Goal: Check status

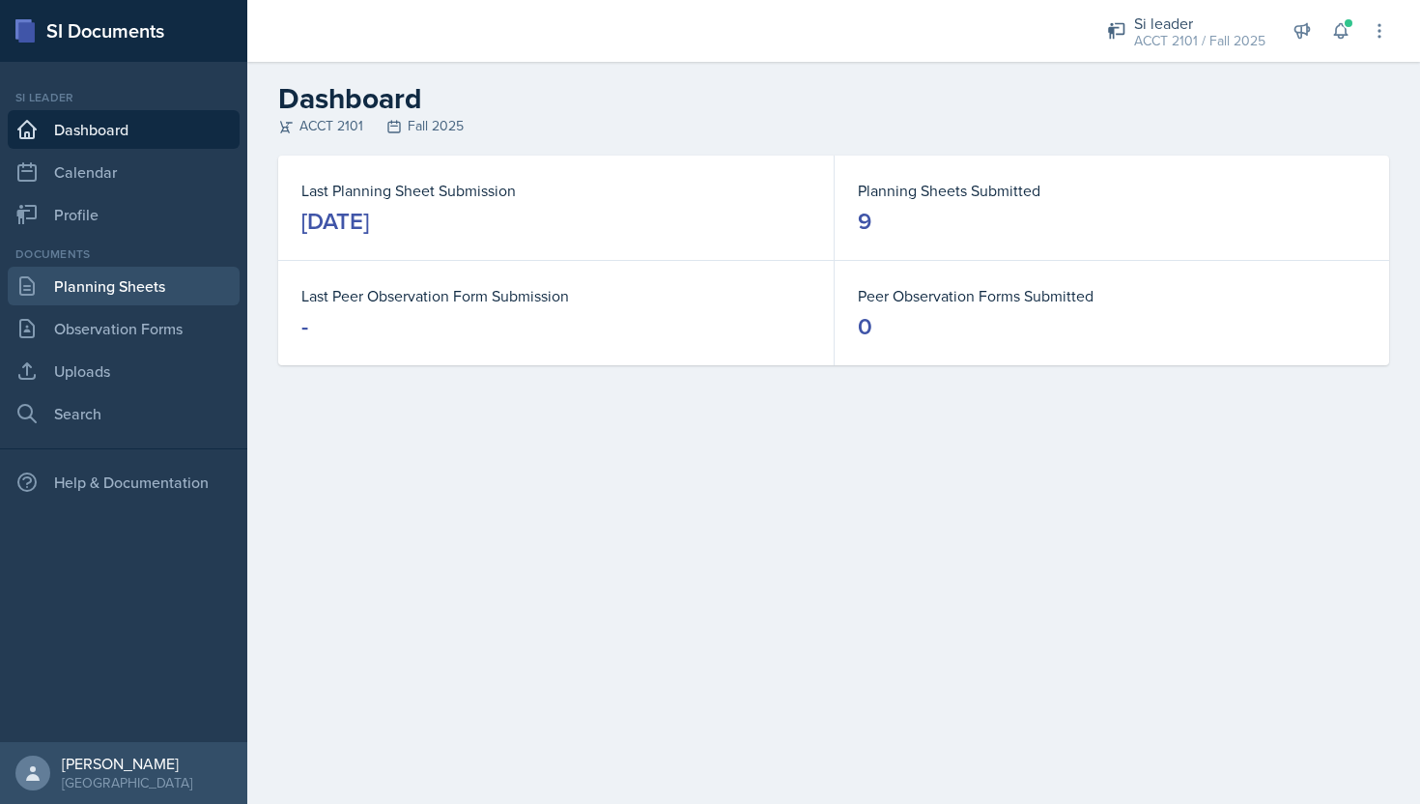
click at [138, 291] on link "Planning Sheets" at bounding box center [124, 286] width 232 height 39
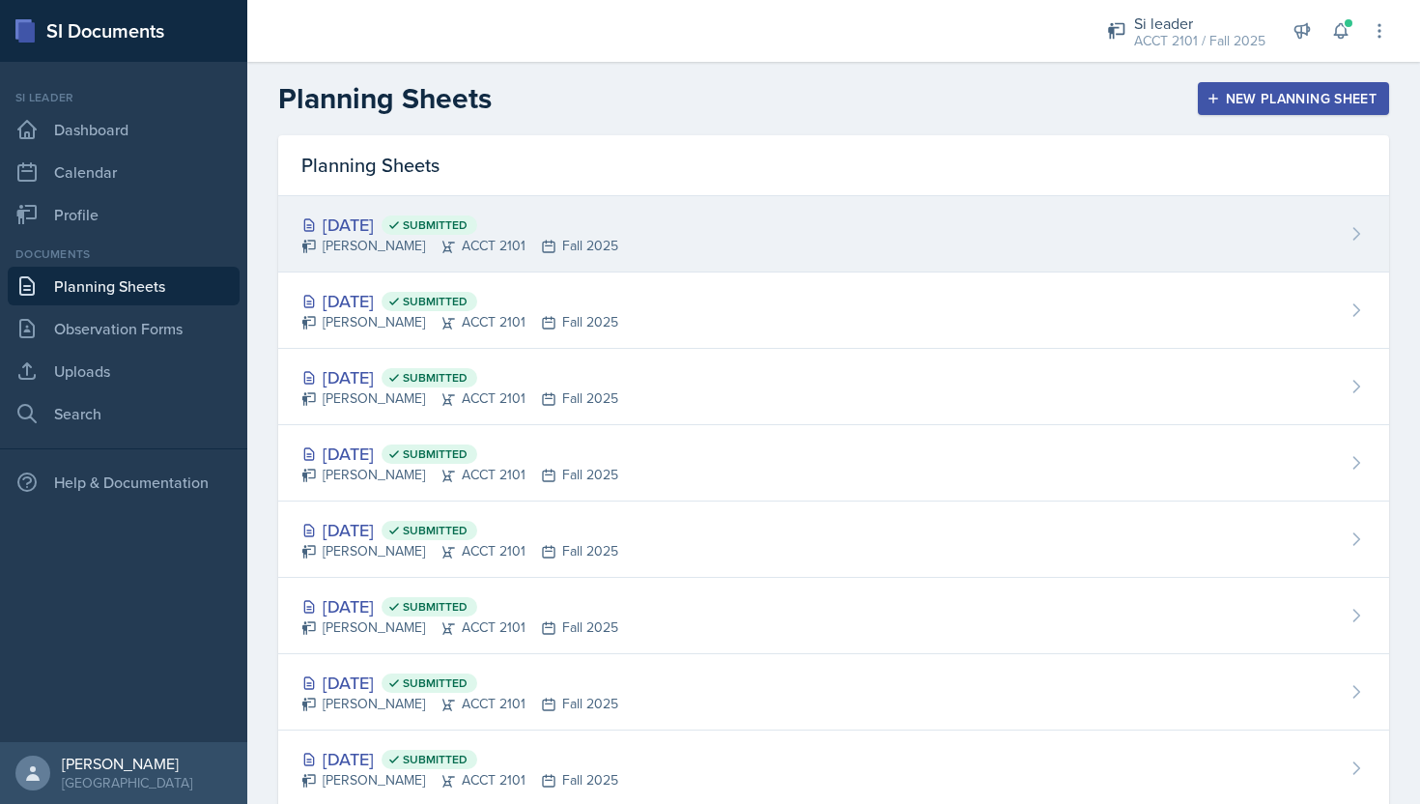
click at [383, 258] on div "[DATE] Submitted [PERSON_NAME] ACCT 2101 Fall 2025" at bounding box center [833, 234] width 1111 height 76
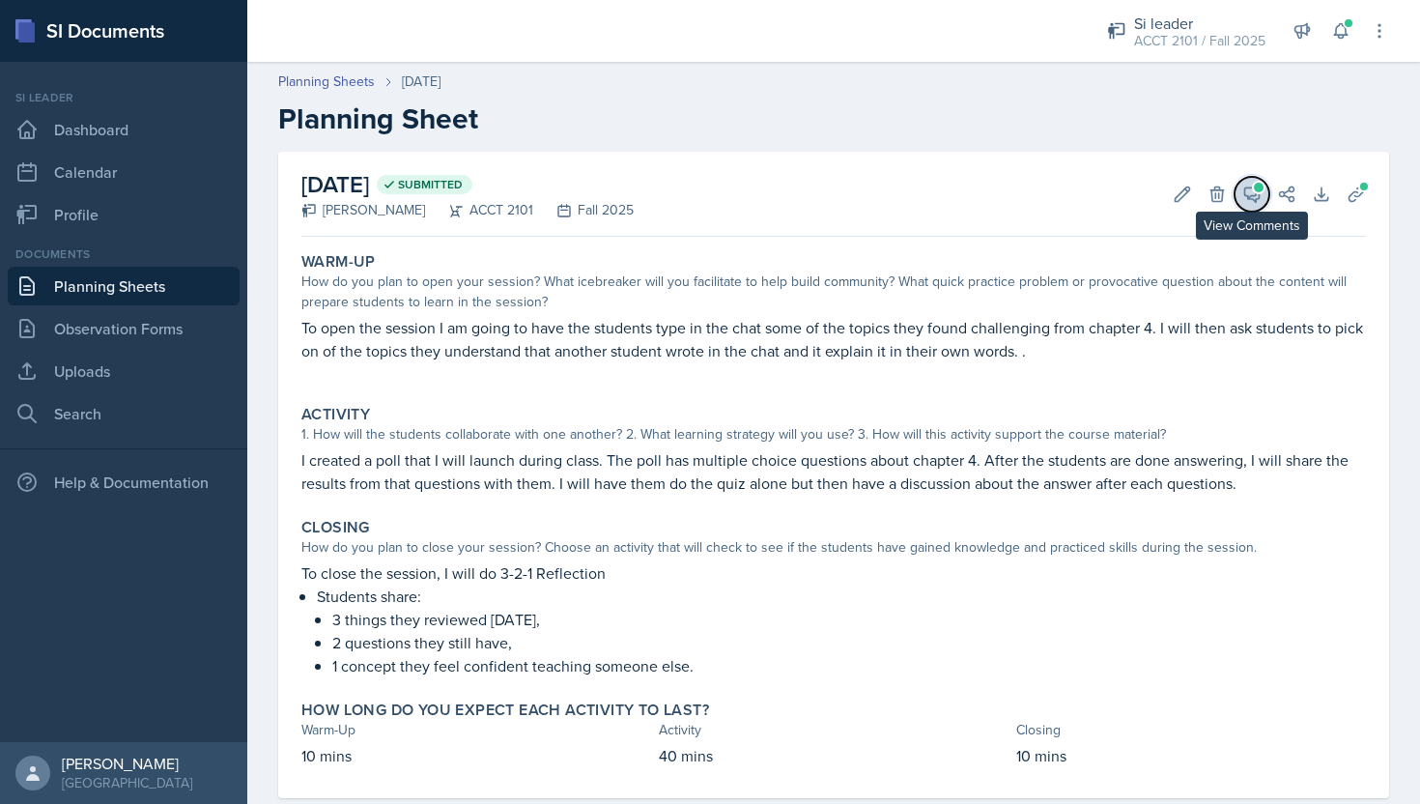
click at [1259, 200] on icon at bounding box center [1252, 194] width 19 height 19
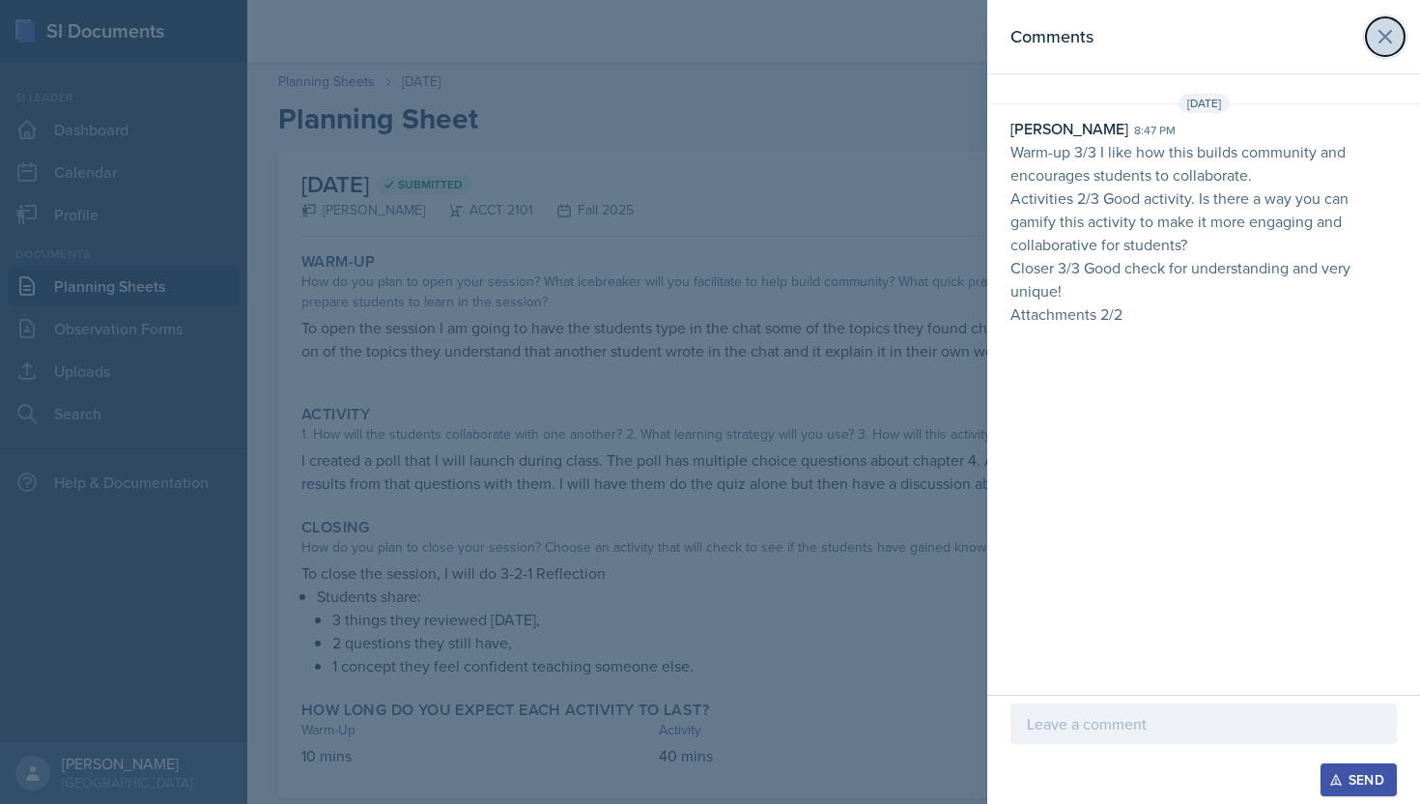
click at [1378, 36] on icon at bounding box center [1385, 36] width 23 height 23
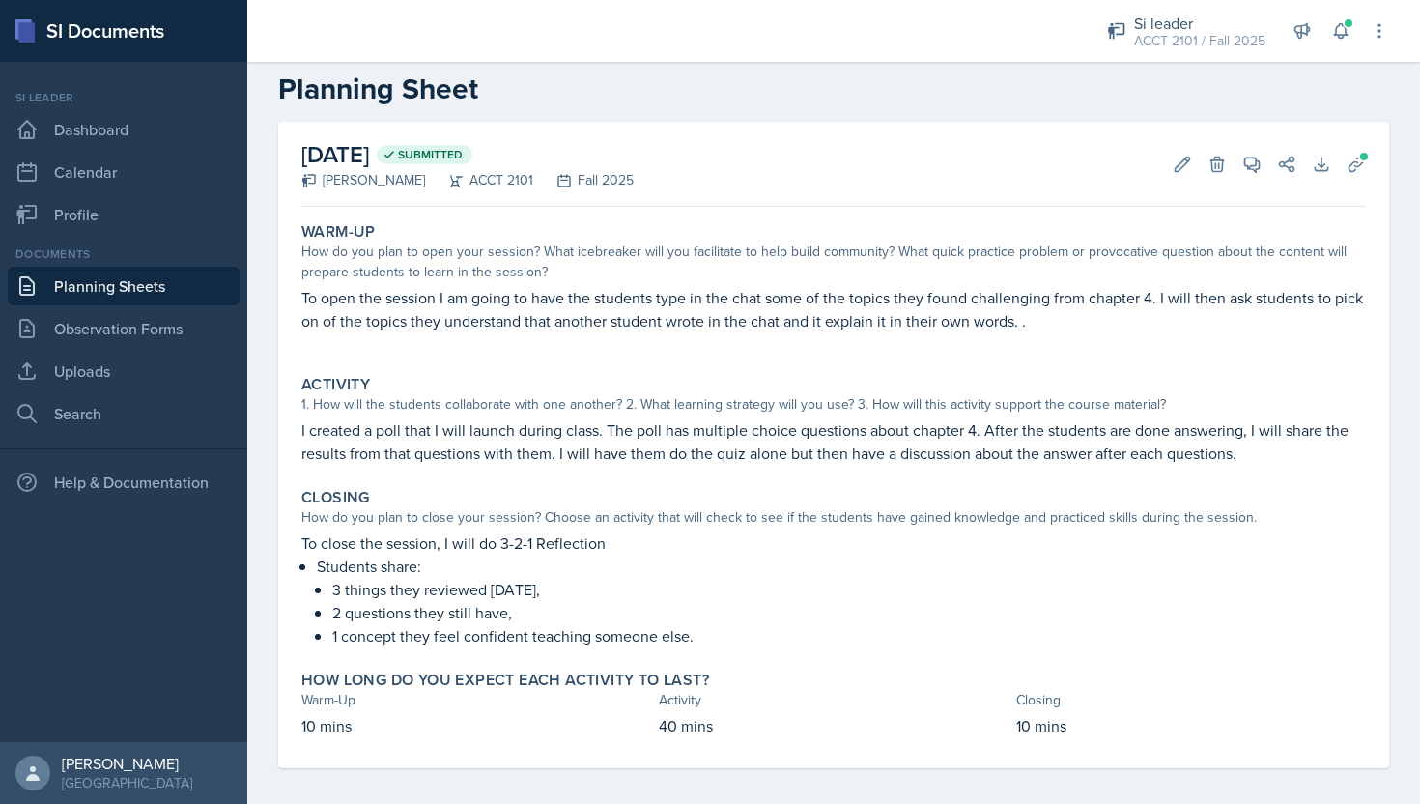
scroll to position [41, 0]
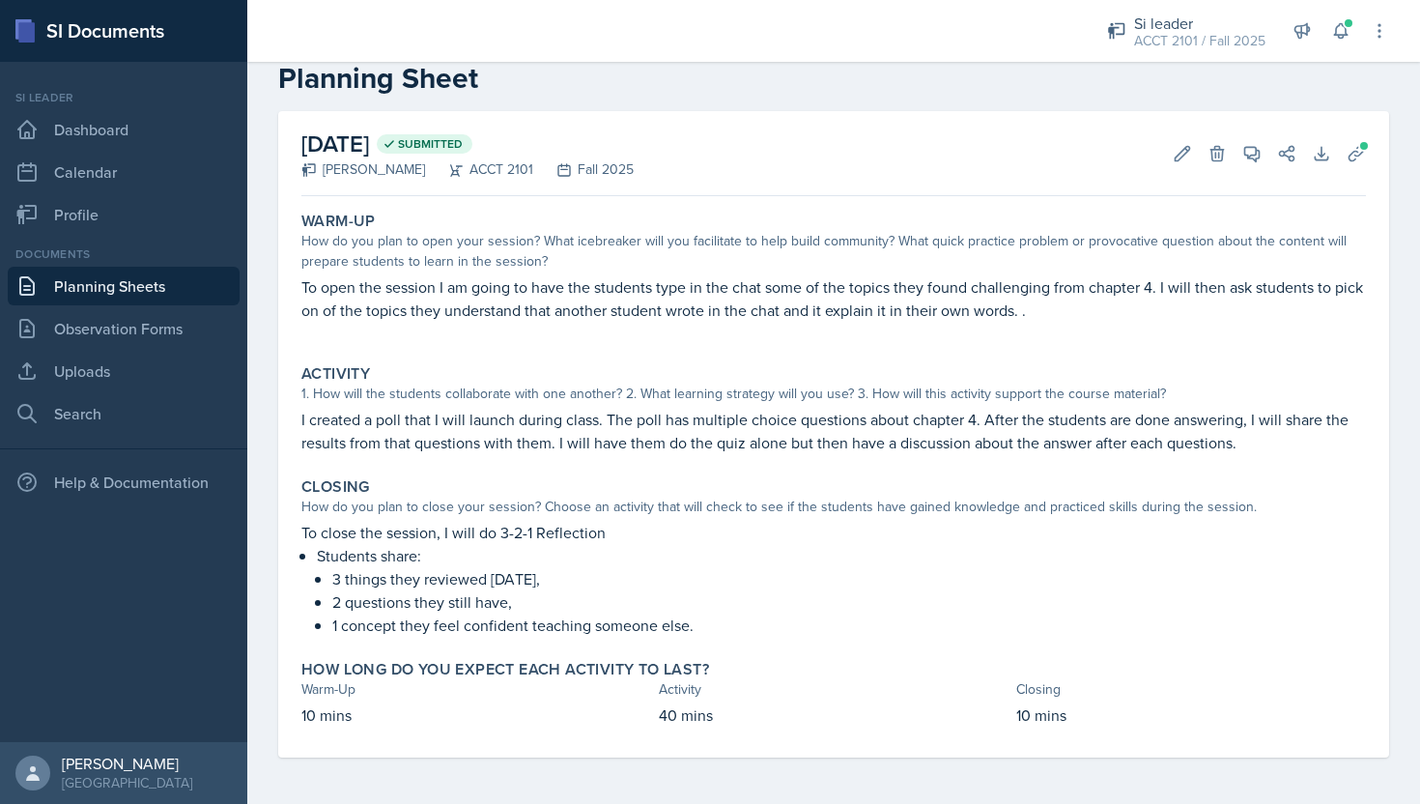
click at [155, 290] on link "Planning Sheets" at bounding box center [124, 286] width 232 height 39
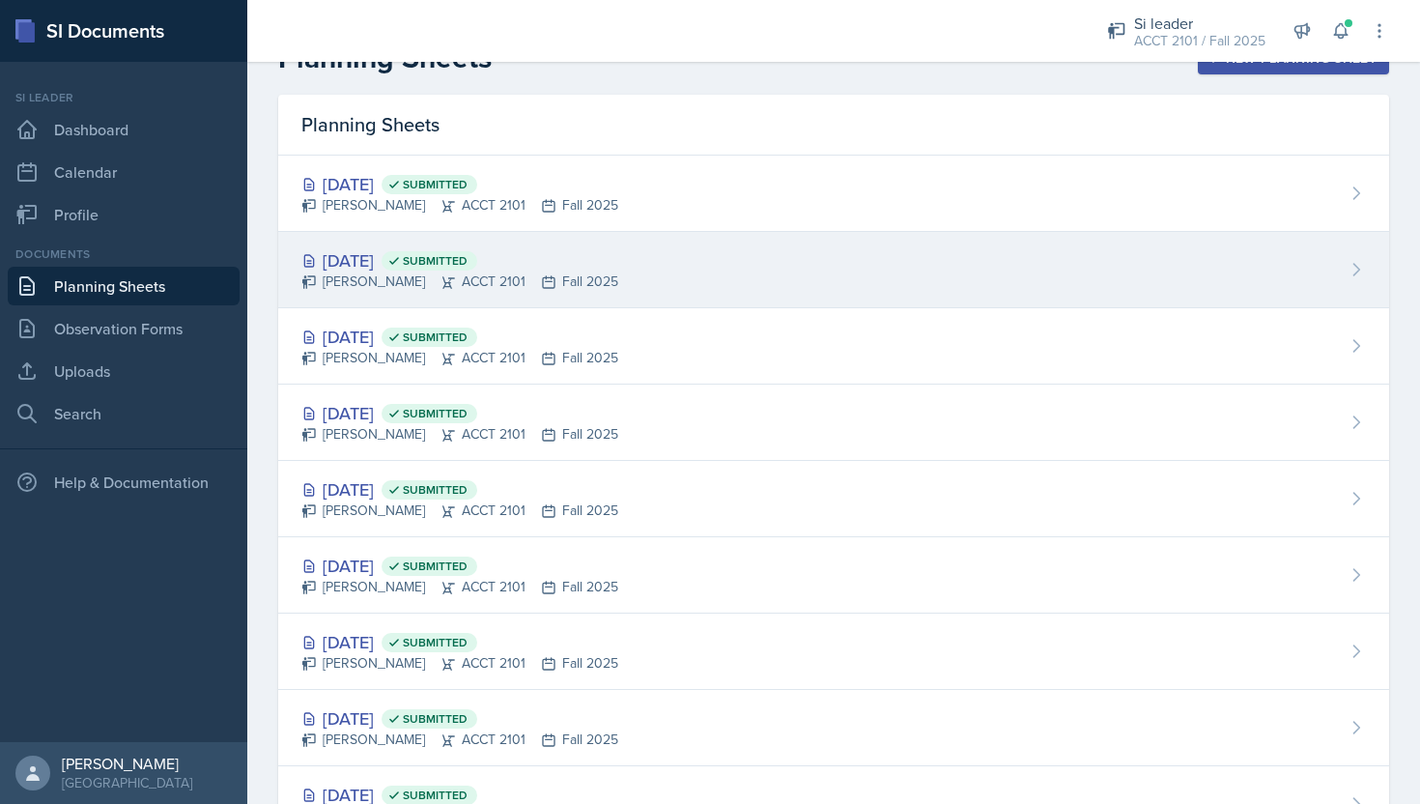
click at [464, 249] on div "[DATE] Submitted" at bounding box center [459, 260] width 317 height 26
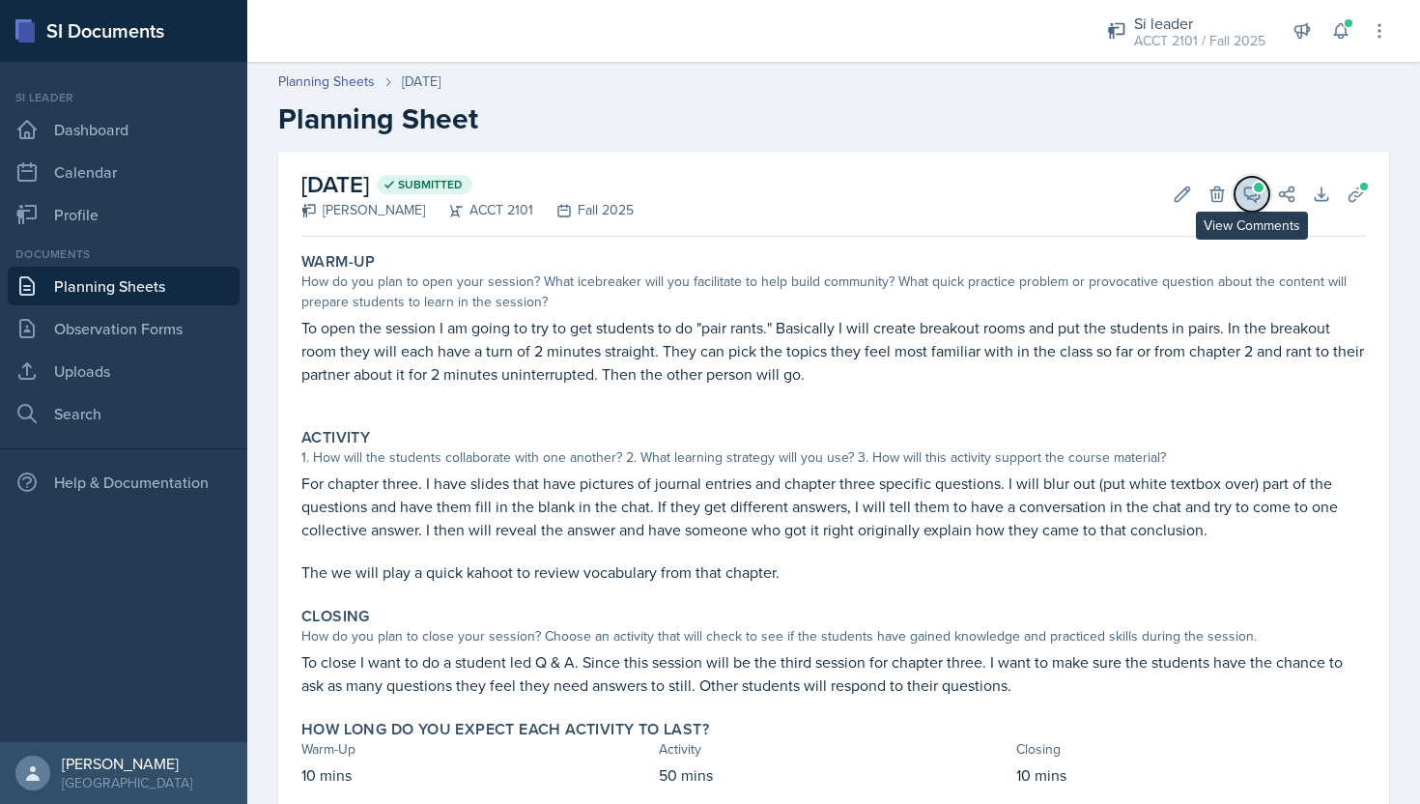
click at [1265, 198] on button "View Comments" at bounding box center [1252, 194] width 35 height 35
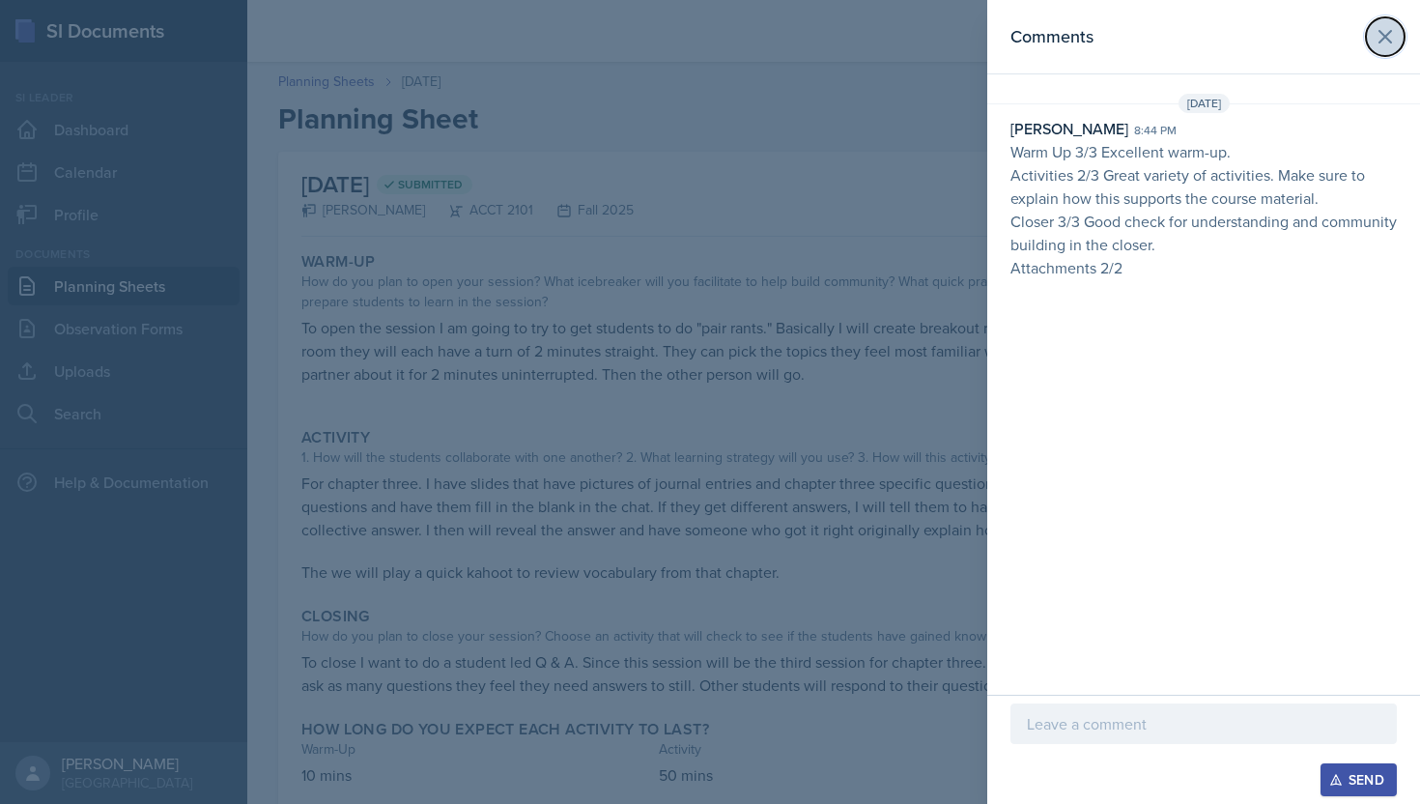
click at [1393, 40] on icon at bounding box center [1385, 36] width 23 height 23
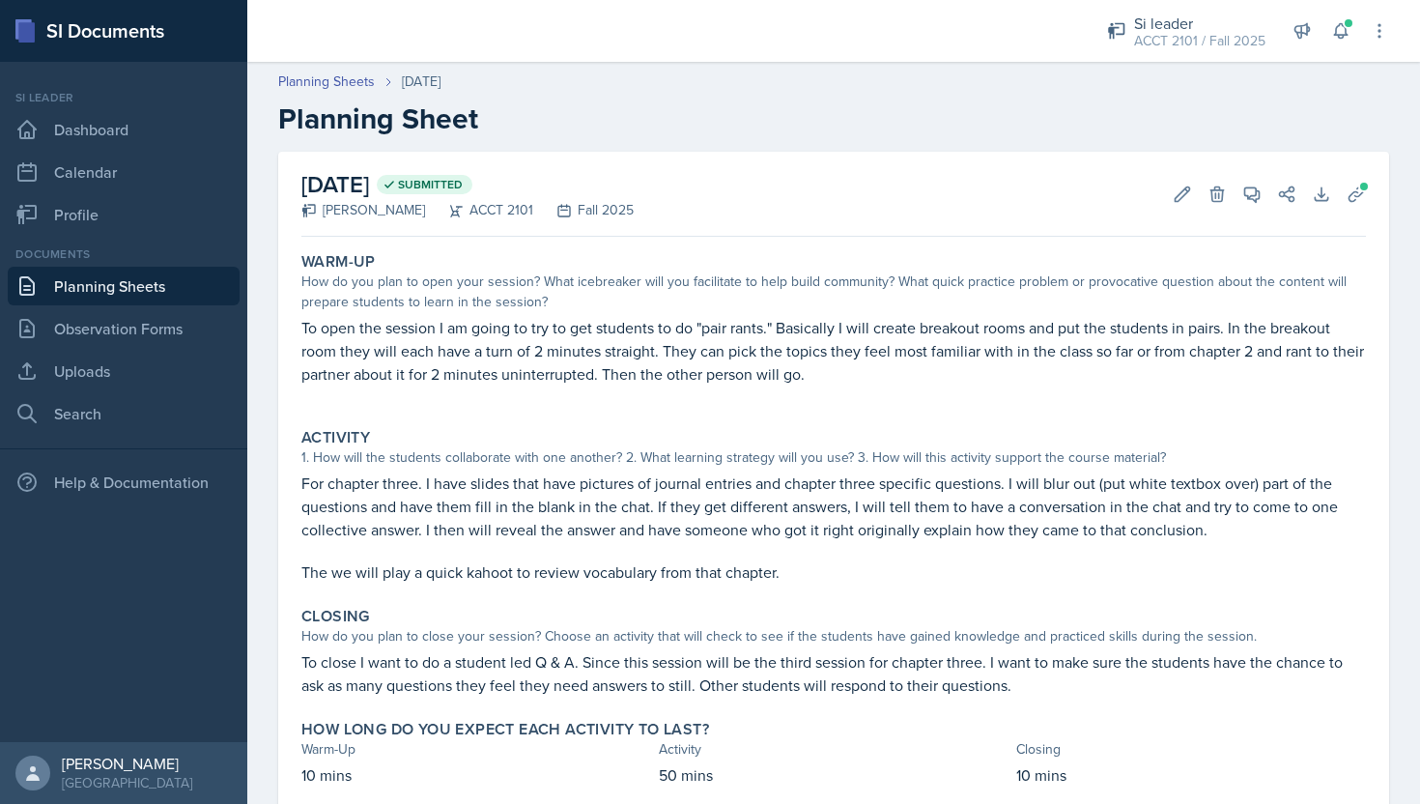
scroll to position [60, 0]
